Goal: Task Accomplishment & Management: Manage account settings

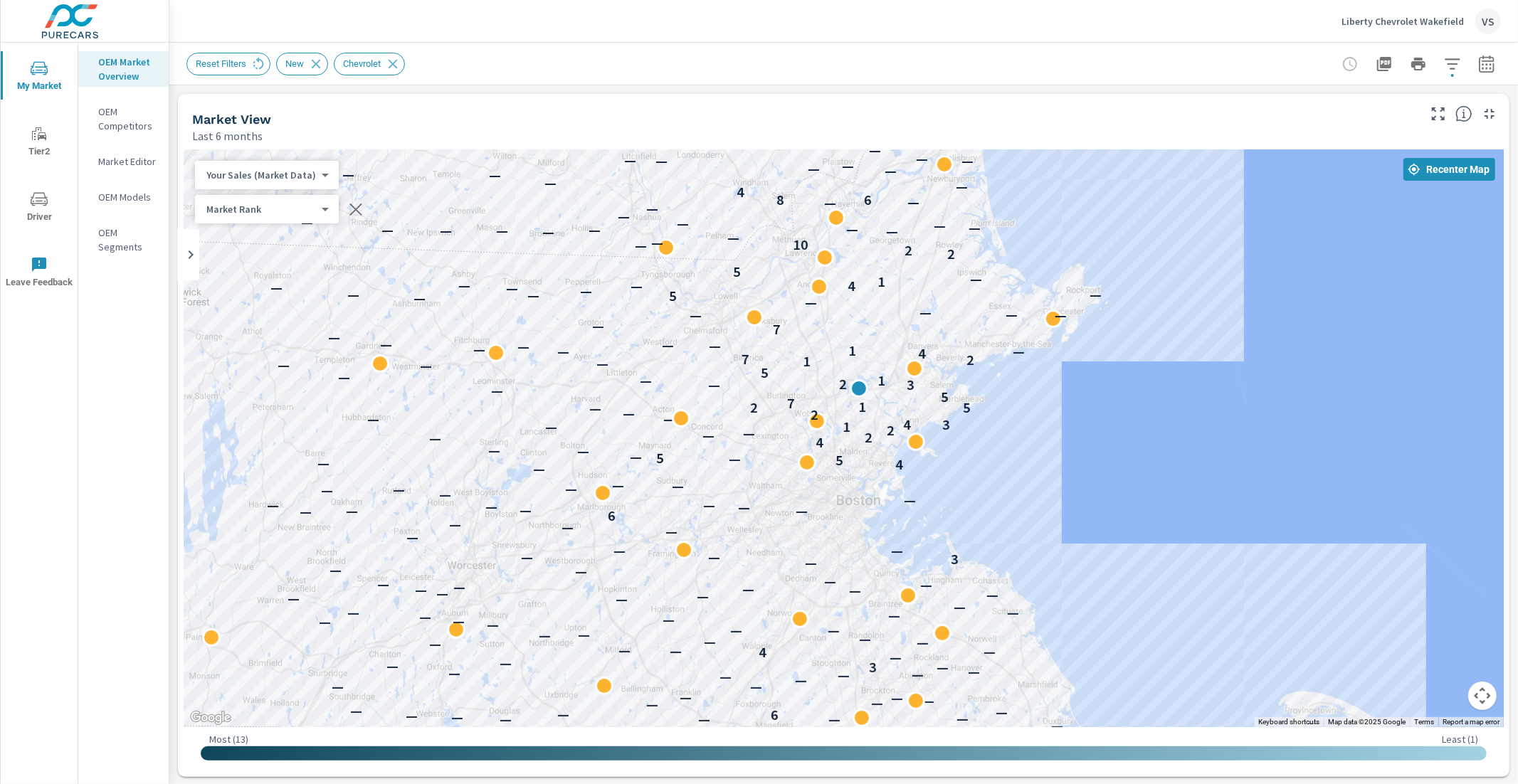
scroll to position [1, 0]
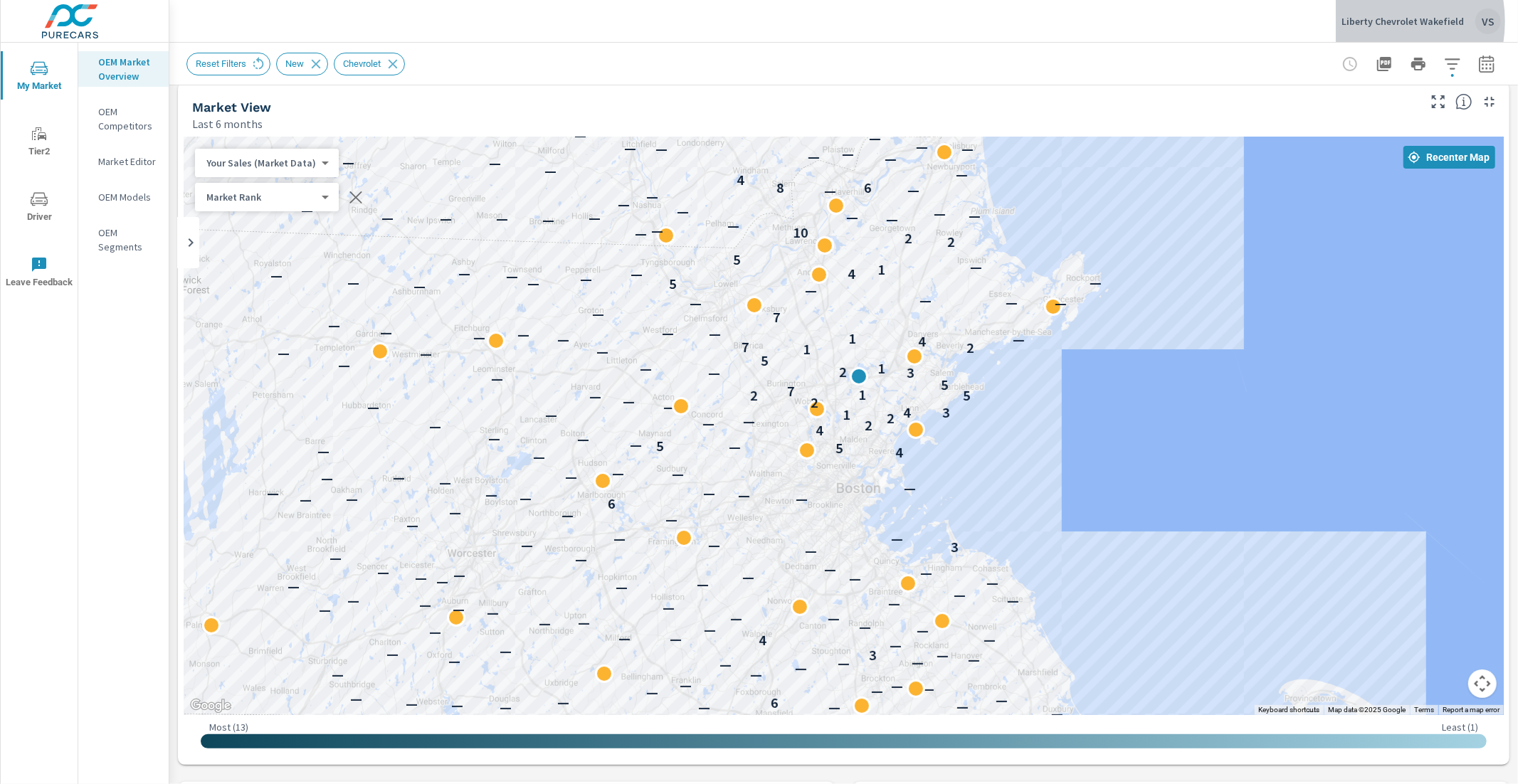
click at [1373, 21] on p "Liberty Chevrolet Wakefield" at bounding box center [1402, 21] width 122 height 13
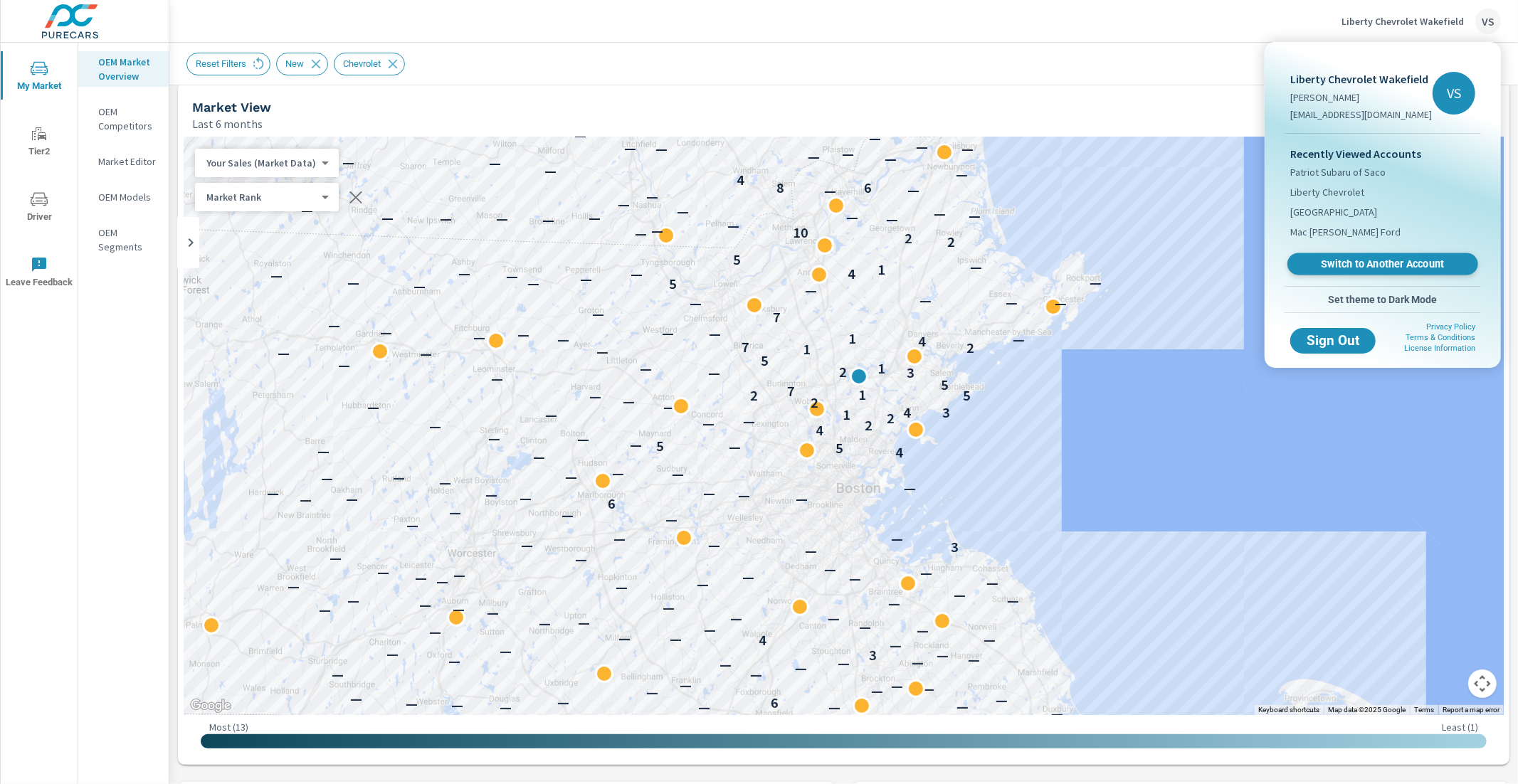
click at [1318, 259] on span "Switch to Another Account" at bounding box center [1382, 264] width 175 height 13
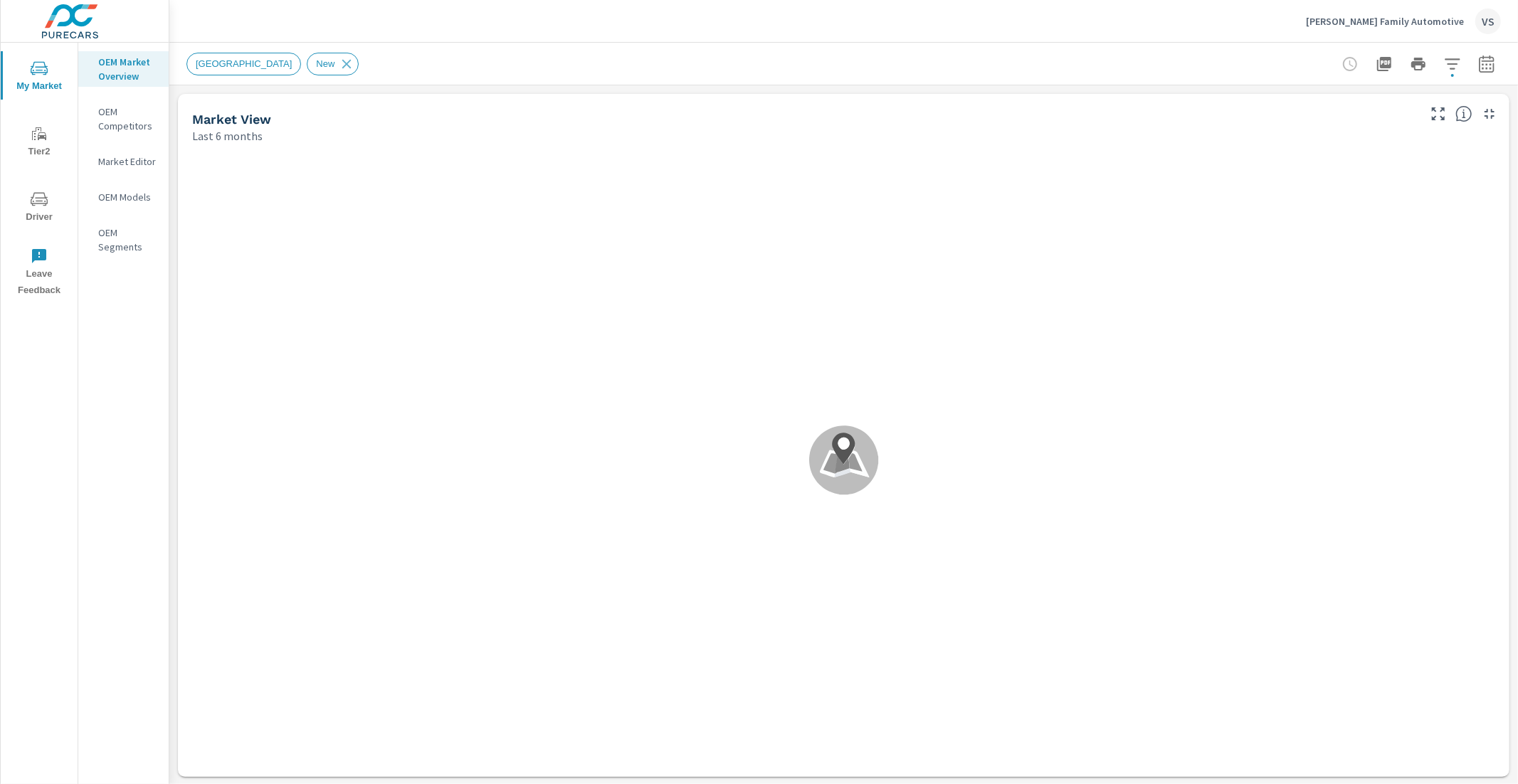
scroll to position [1, 0]
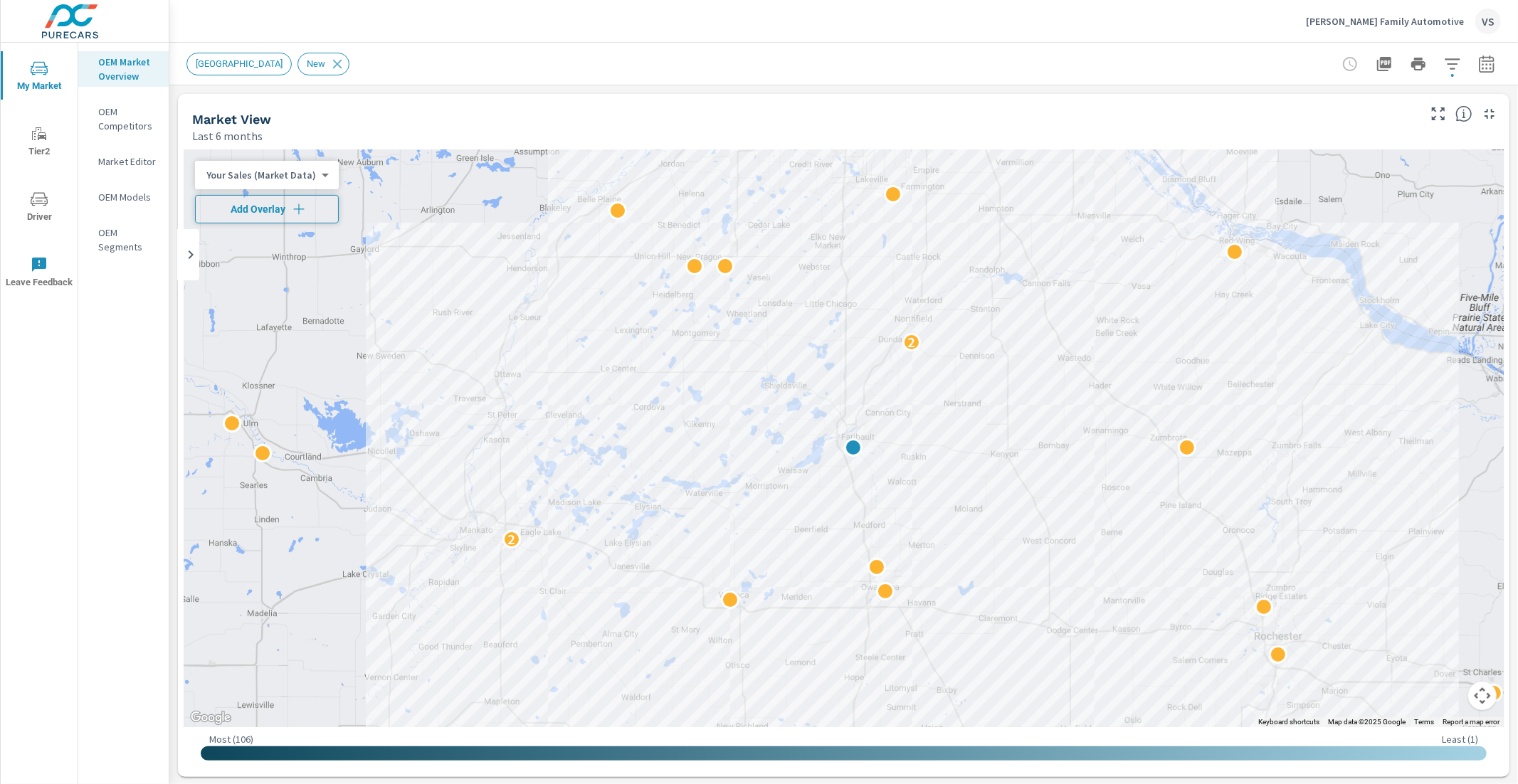
click at [280, 215] on span "Add Overlay" at bounding box center [267, 209] width 131 height 14
click at [1444, 61] on icon "button" at bounding box center [1452, 64] width 17 height 17
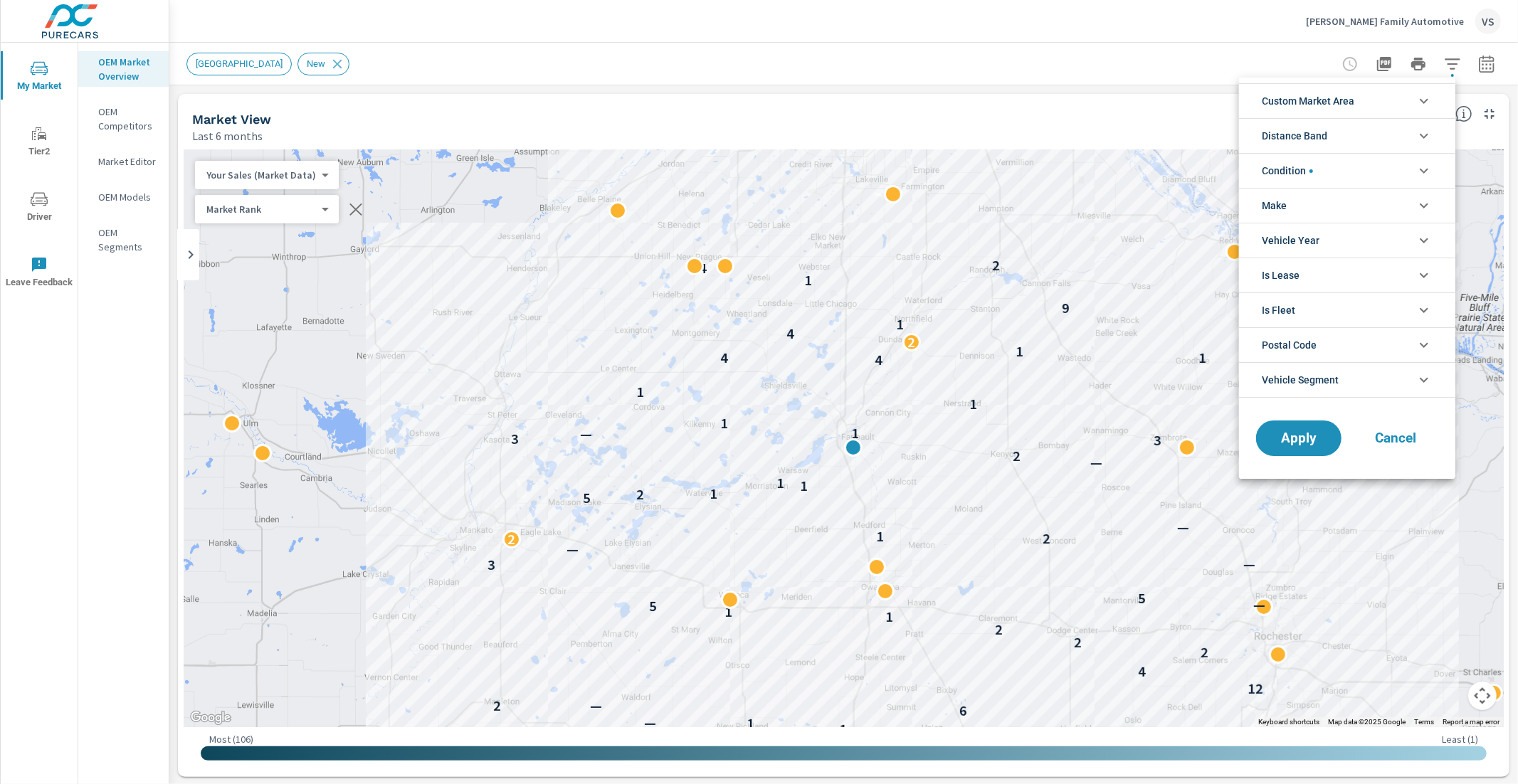
click at [1297, 195] on li "Make" at bounding box center [1348, 205] width 216 height 35
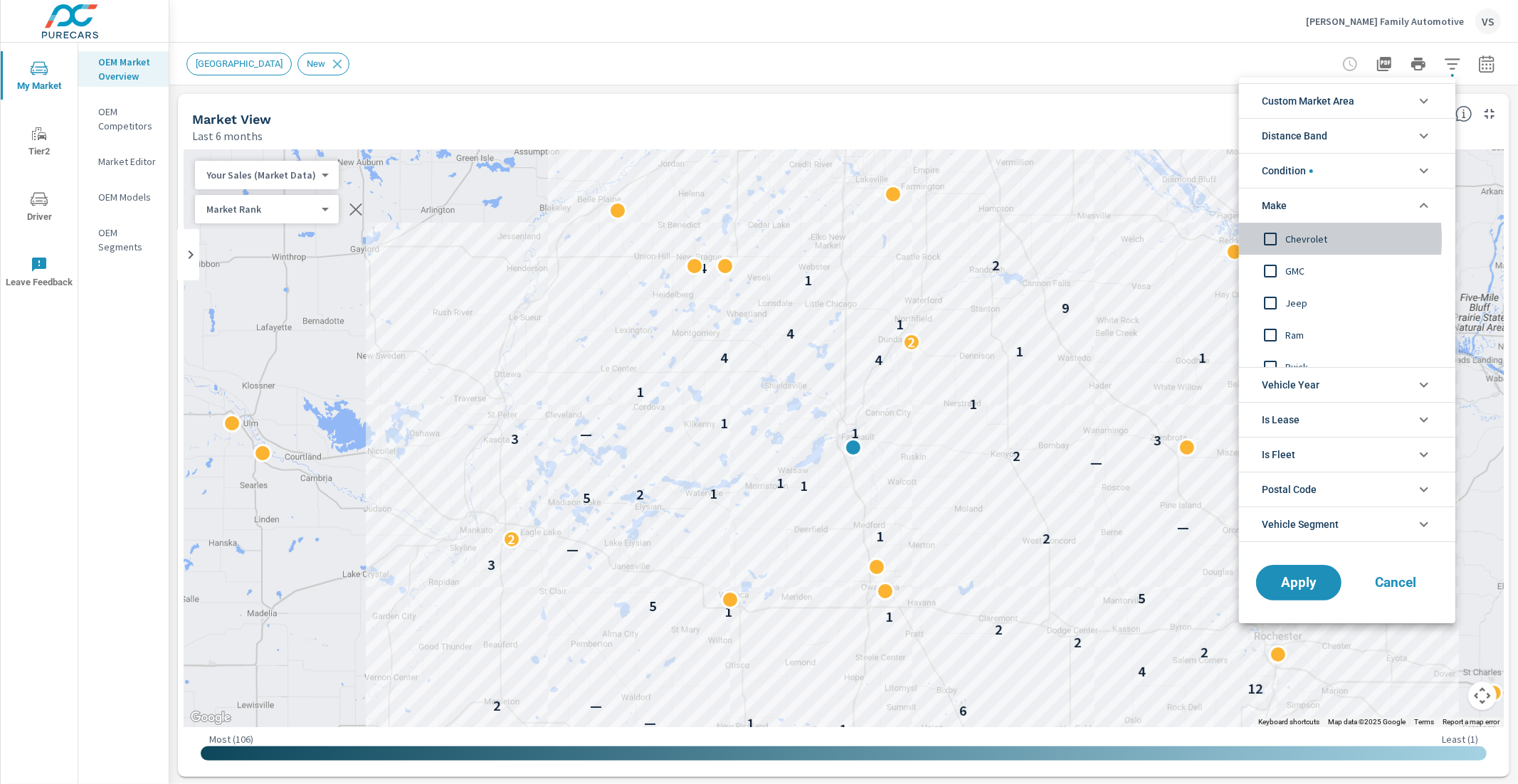
click at [1272, 239] on input "filter options" at bounding box center [1270, 239] width 30 height 29
click at [1306, 578] on span "Apply" at bounding box center [1298, 582] width 58 height 13
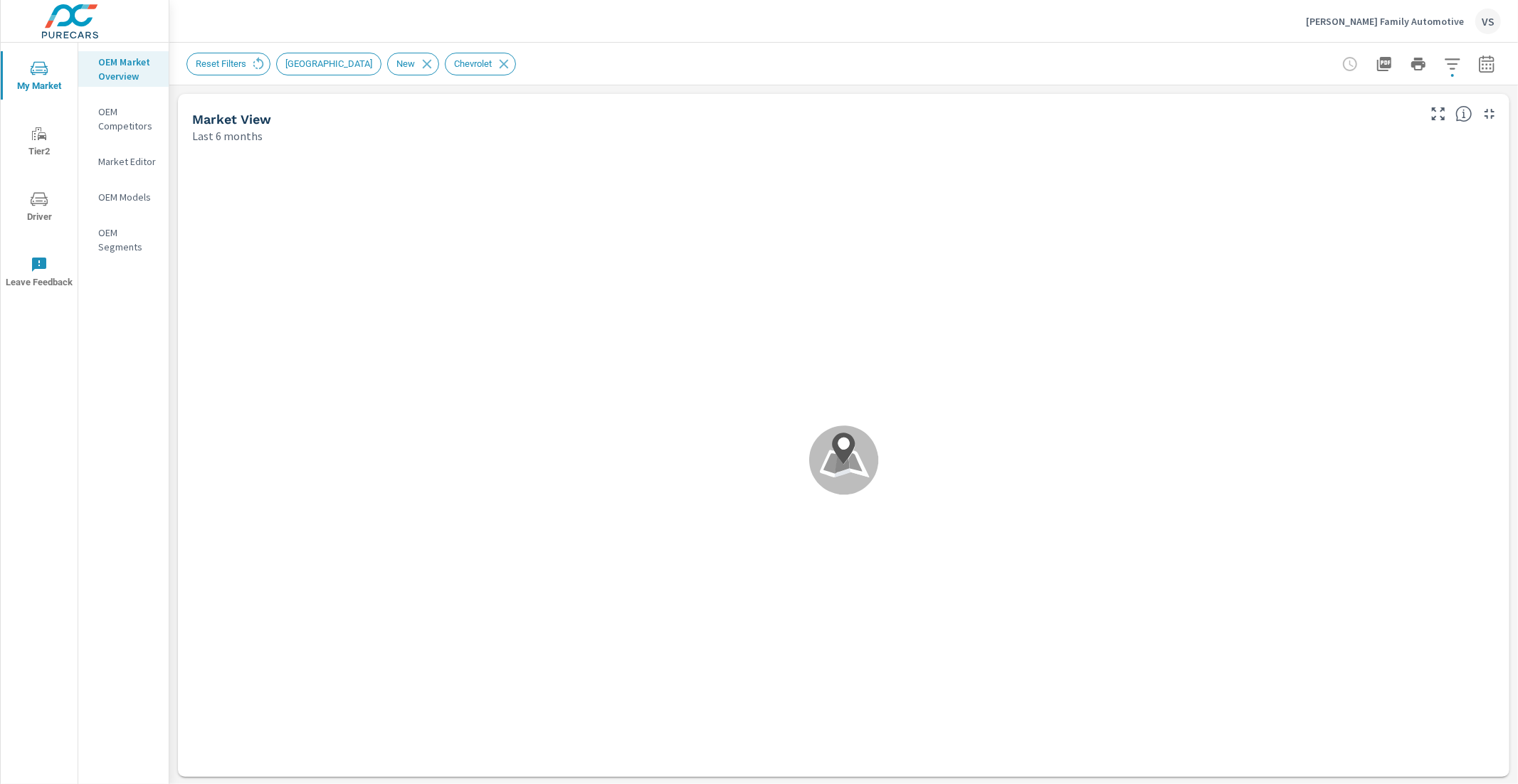
scroll to position [1, 0]
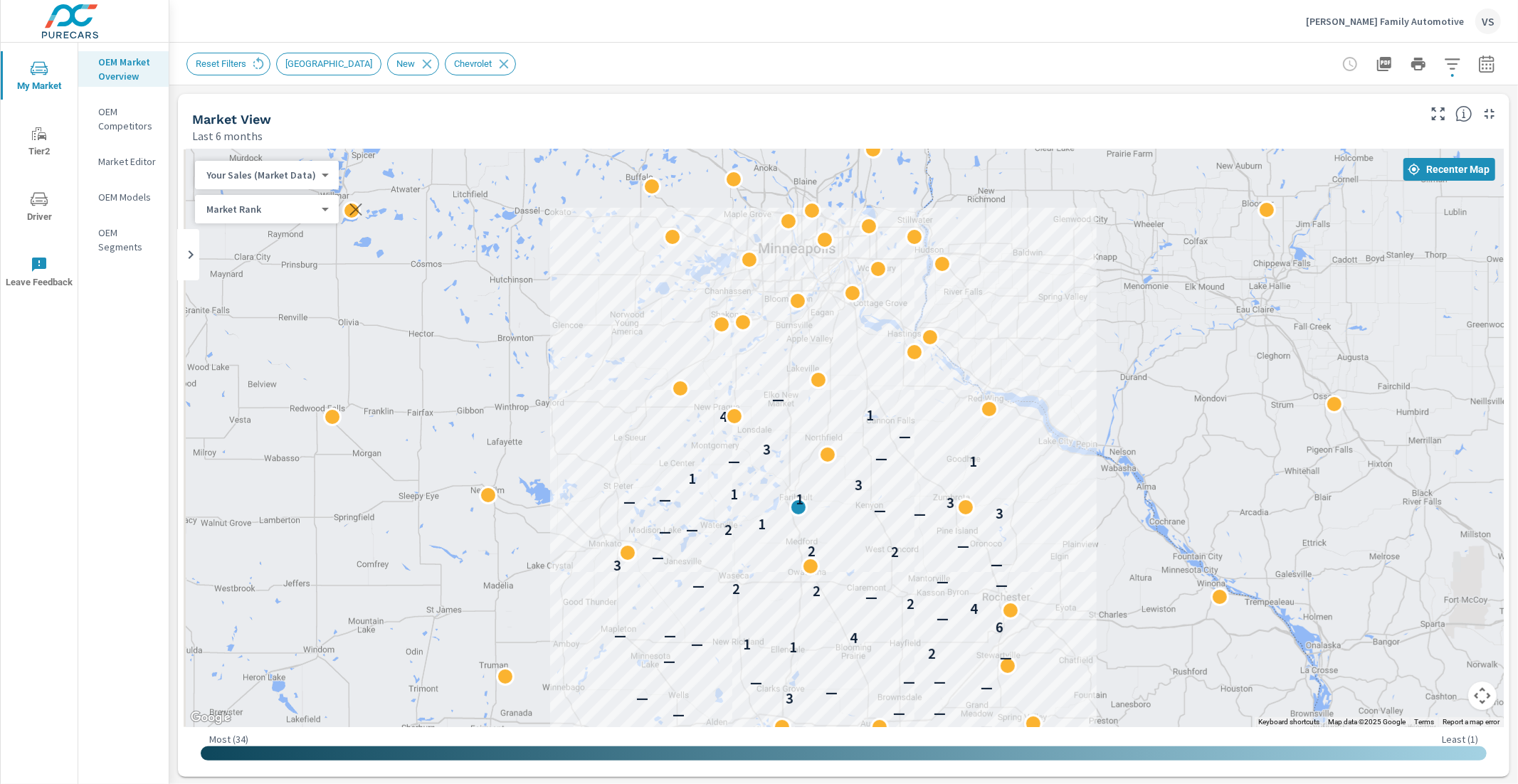
drag, startPoint x: 856, startPoint y: 668, endPoint x: 868, endPoint y: 567, distance: 101.7
click at [868, 567] on div "— — — — — — — — — — — — — 3 — — — — — — — — 2 1 1 — 4 — — 6 — 4 2 — 2 2 — — — 3…" at bounding box center [1536, 732] width 1366 height 768
